Goal: Information Seeking & Learning: Learn about a topic

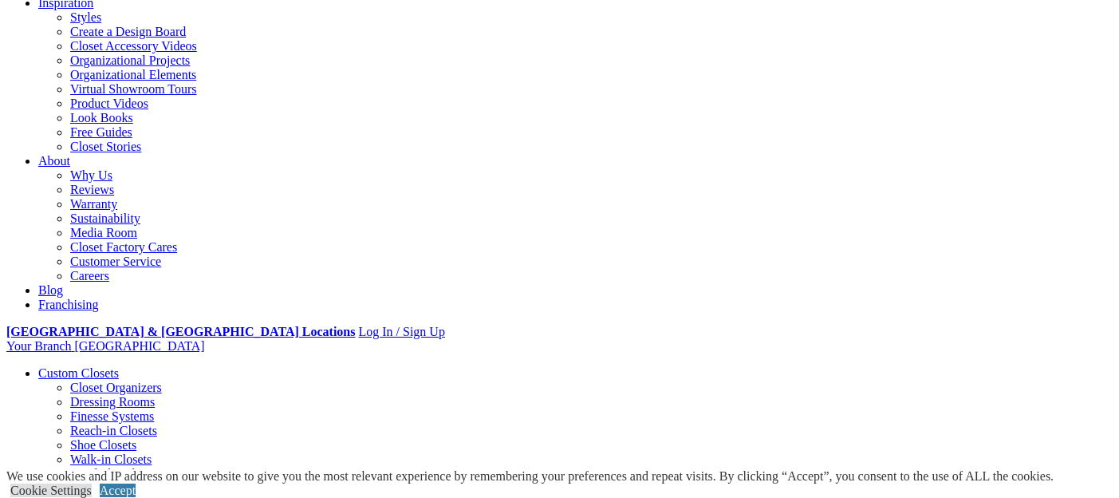
scroll to position [286, 0]
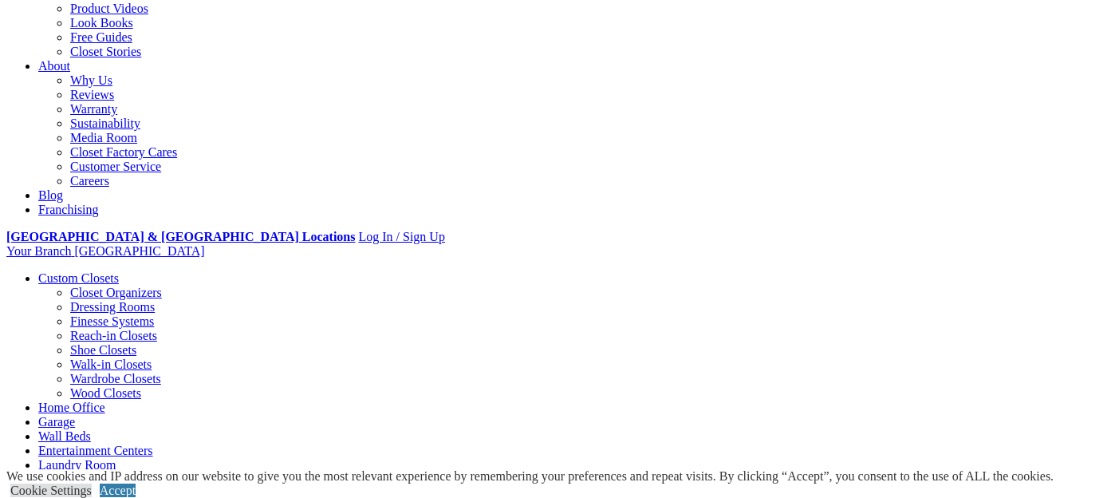
click at [93, 472] on link "Wall Units" at bounding box center [65, 479] width 54 height 14
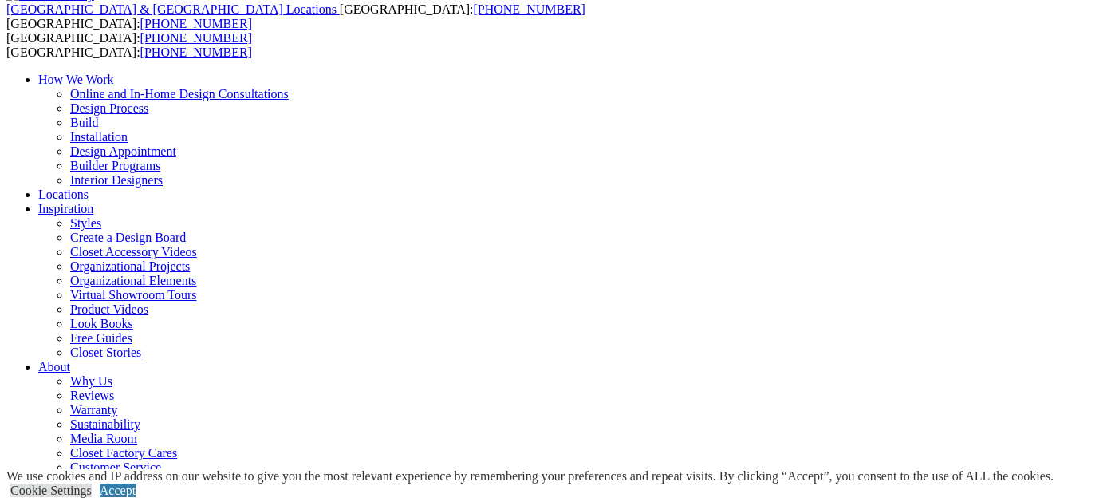
scroll to position [93, 0]
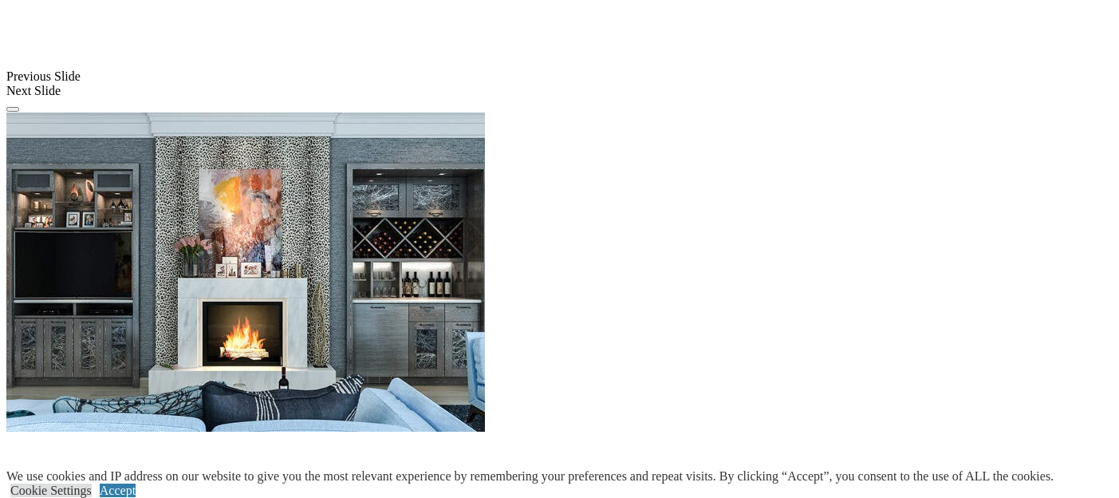
scroll to position [1421, 0]
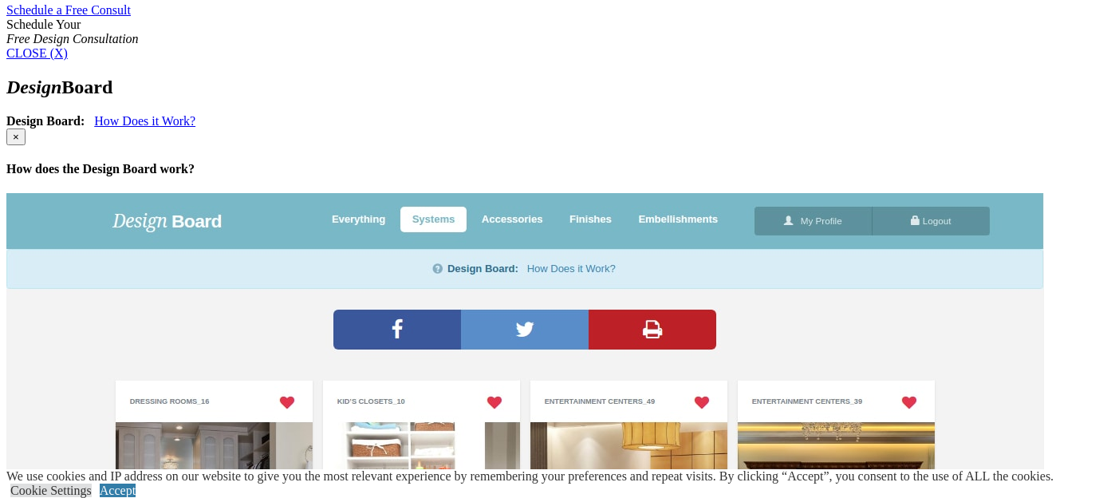
scroll to position [1073, 0]
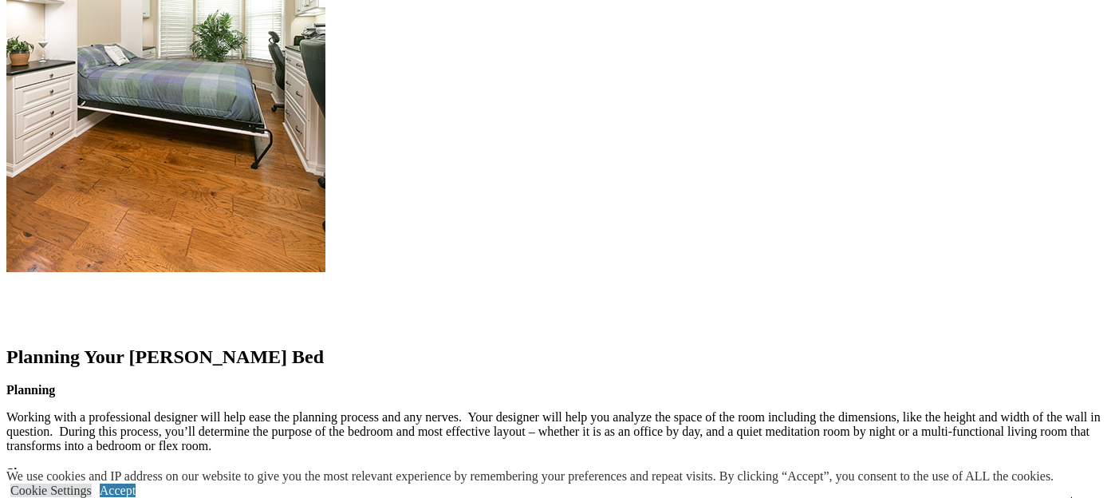
scroll to position [1867, 0]
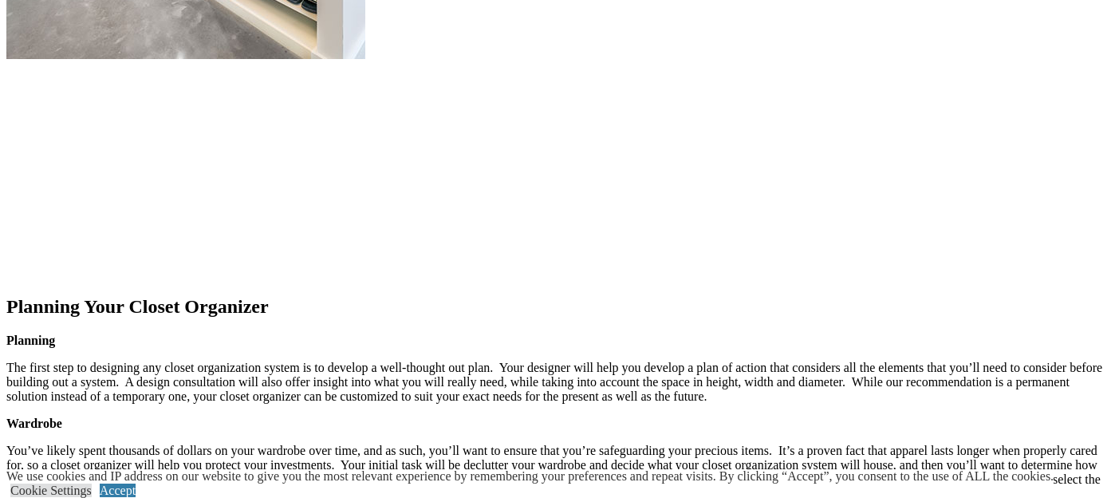
scroll to position [1916, 0]
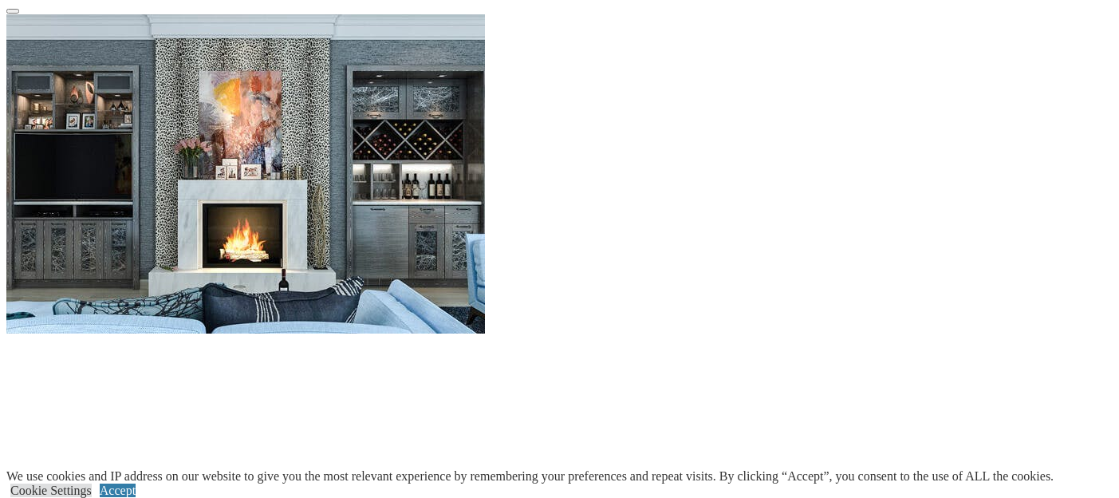
scroll to position [1539, 0]
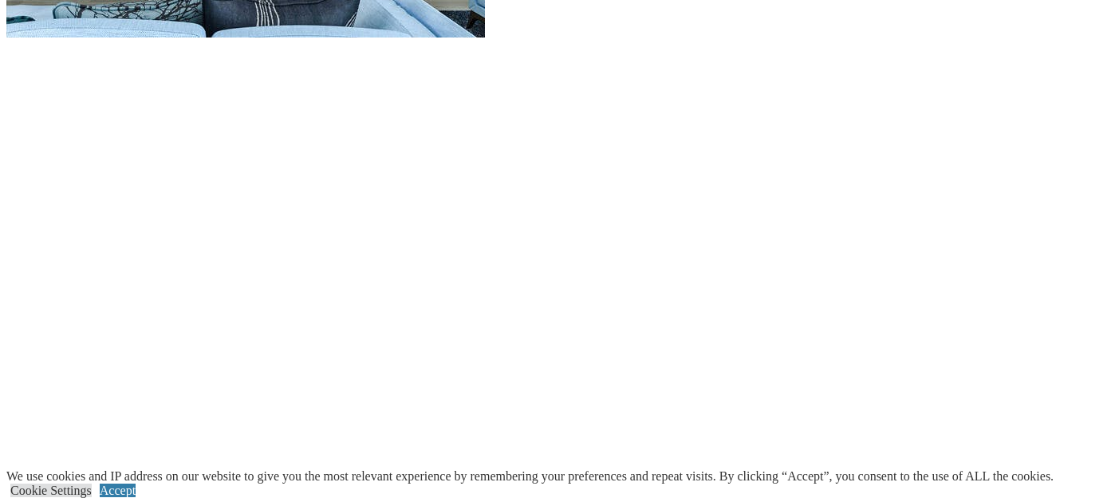
scroll to position [1845, 0]
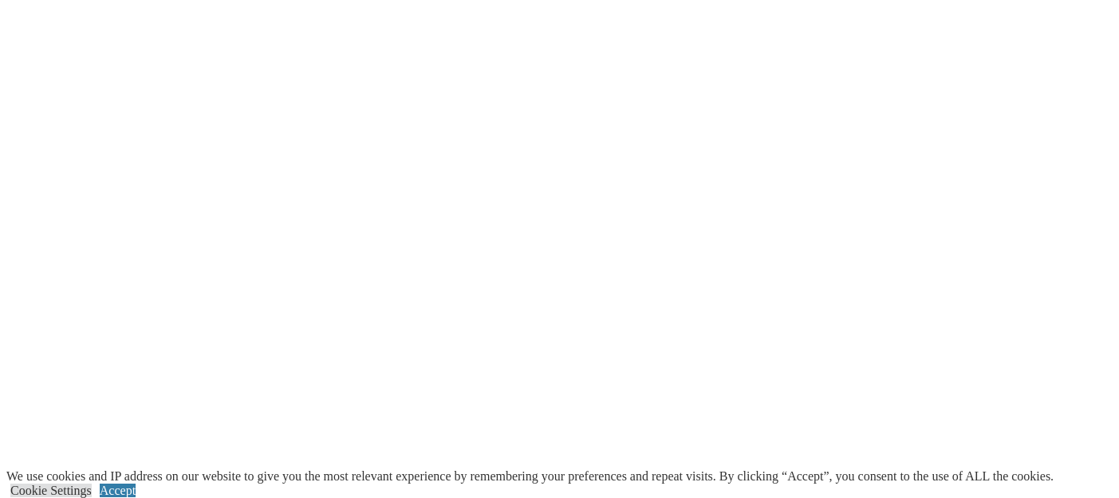
scroll to position [2078, 0]
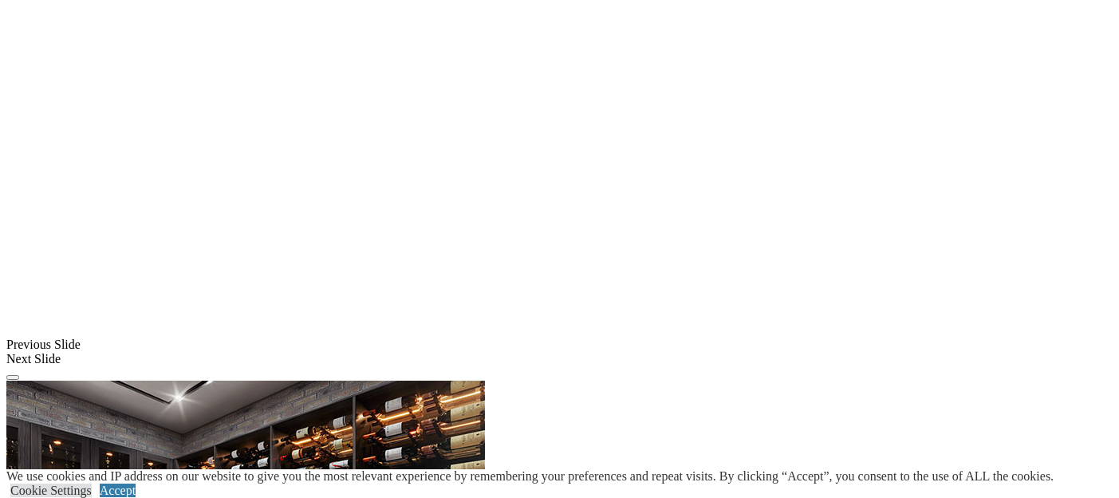
scroll to position [1197, 0]
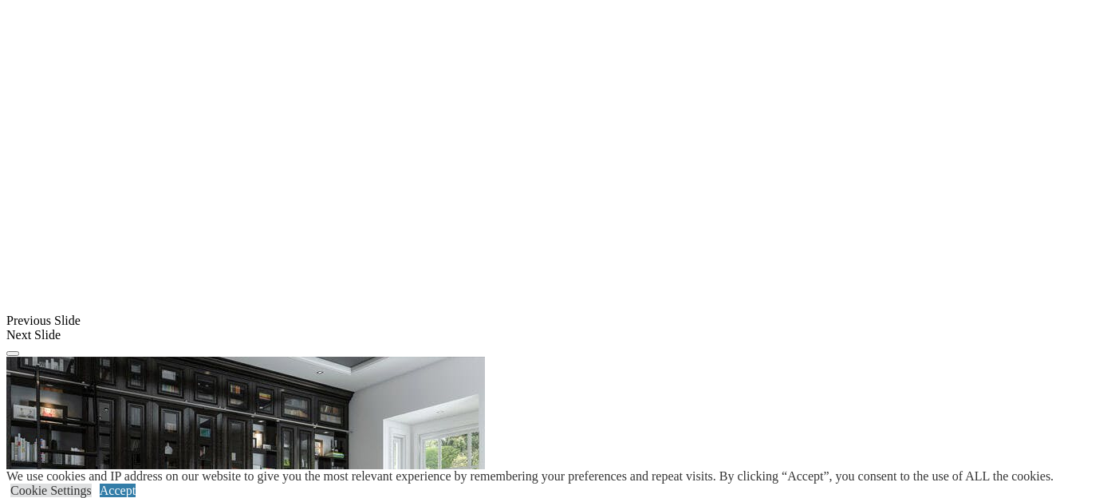
scroll to position [1229, 0]
